Goal: Task Accomplishment & Management: Complete application form

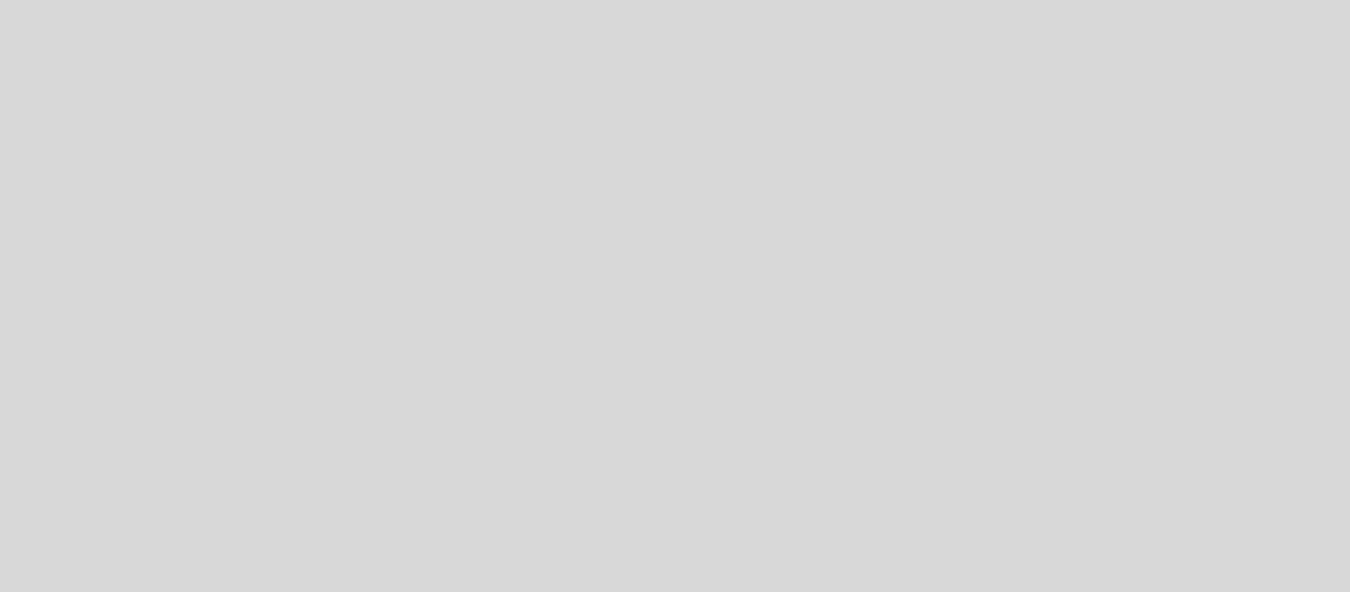
select select "es"
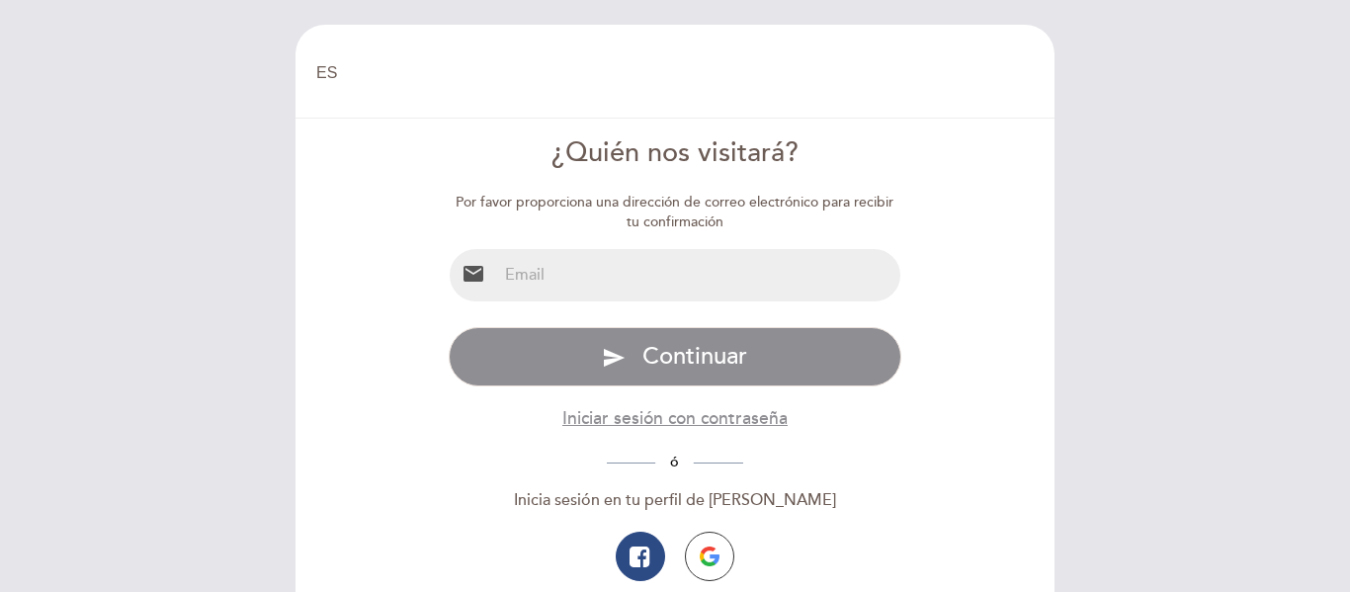
click at [565, 291] on input "email" at bounding box center [699, 275] width 404 height 52
type input "[EMAIL_ADDRESS][DOMAIN_NAME]"
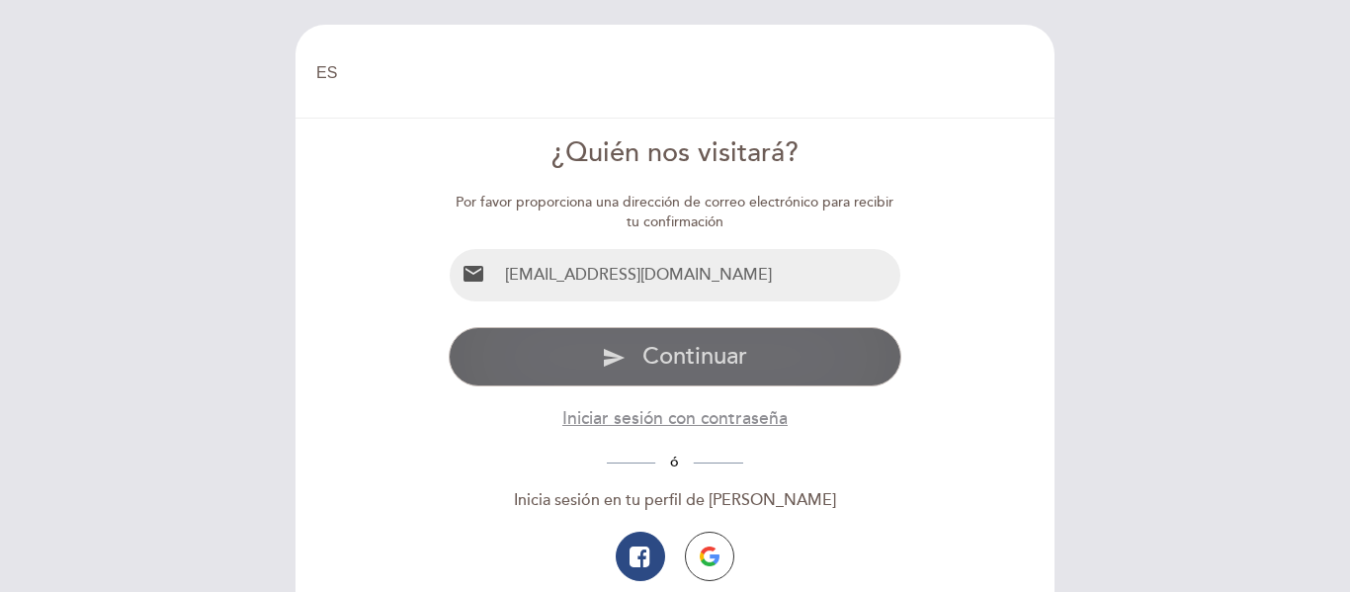
click at [702, 344] on span "Continuar" at bounding box center [695, 356] width 105 height 29
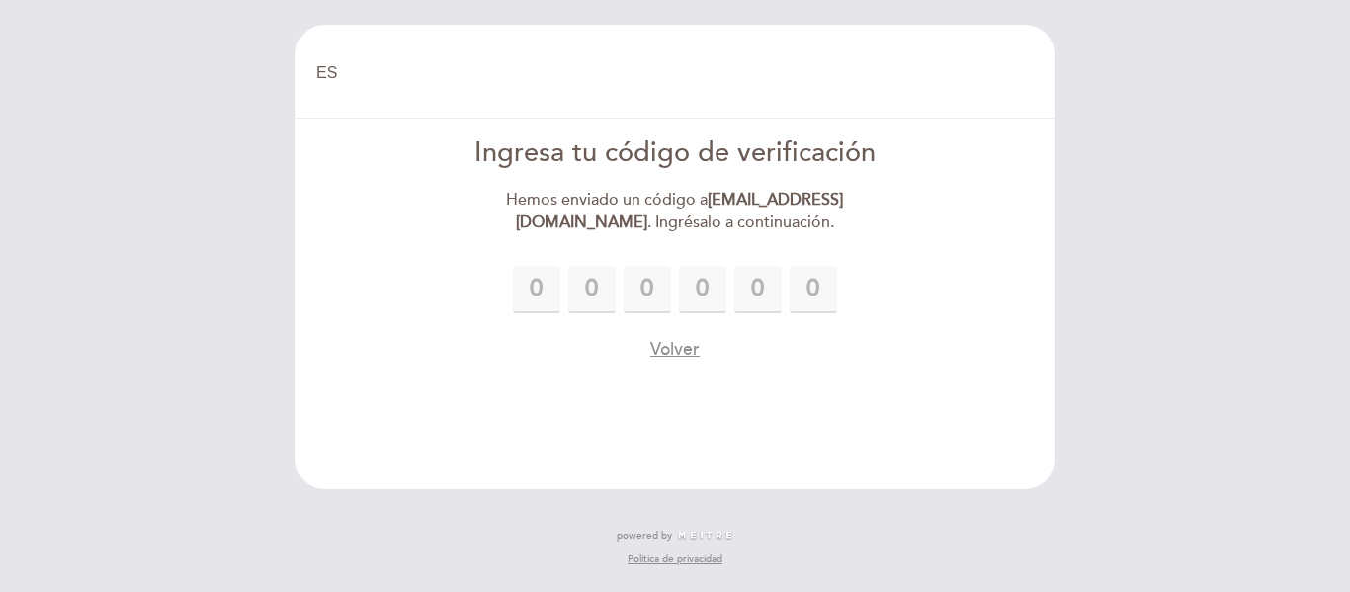
type input "8"
type input "9"
type input "3"
type input "6"
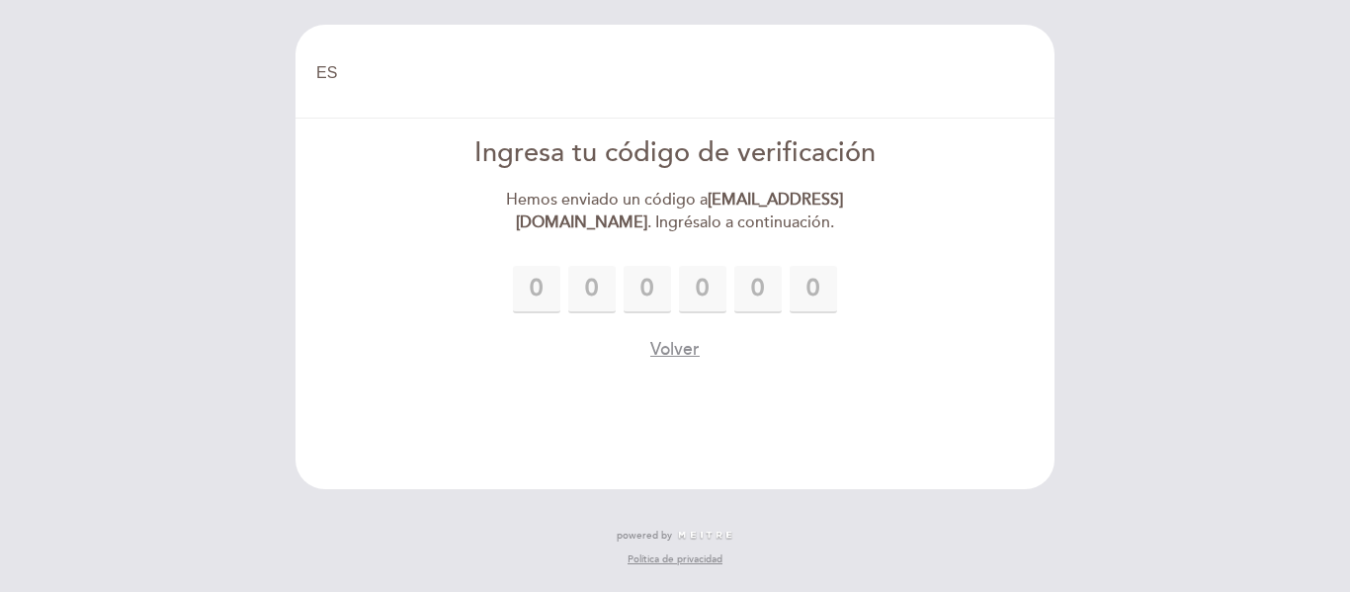
type input "0"
click at [1348, 227] on div "EN ES PT [GEOGRAPHIC_DATA] [GEOGRAPHIC_DATA], Cambiar usuario Hacer una reserva…" at bounding box center [675, 296] width 1350 height 592
click at [950, 221] on form "Ingresa tu código de verificación Hemos enviado un código a [EMAIL_ADDRESS][DOM…" at bounding box center [674, 247] width 731 height 227
